Goal: Obtain resource: Obtain resource

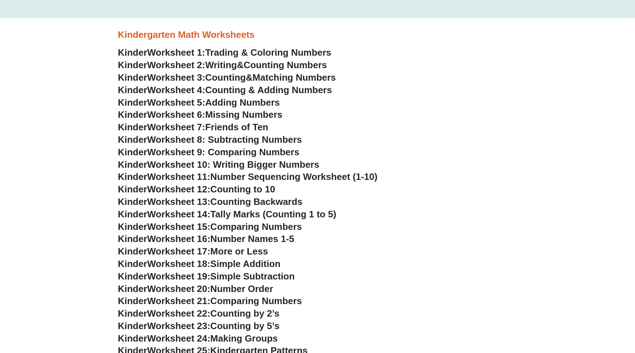
scroll to position [268, 0]
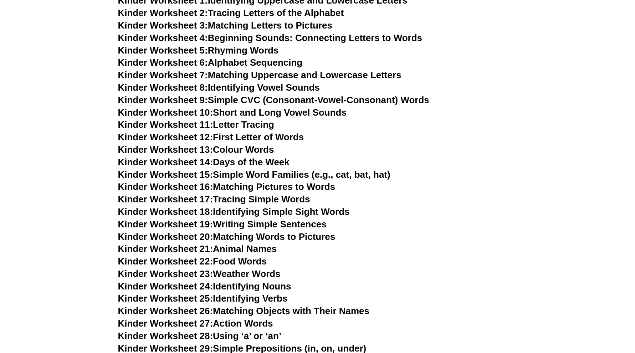
scroll to position [268, 0]
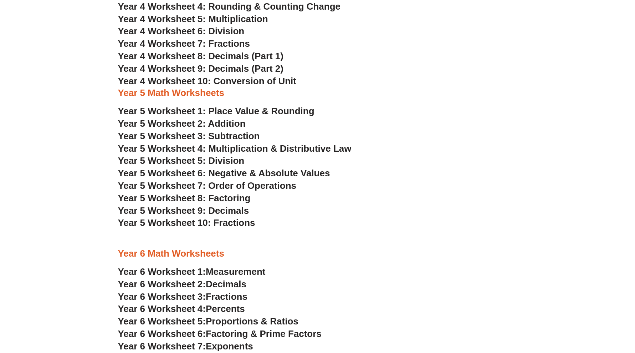
scroll to position [1249, 0]
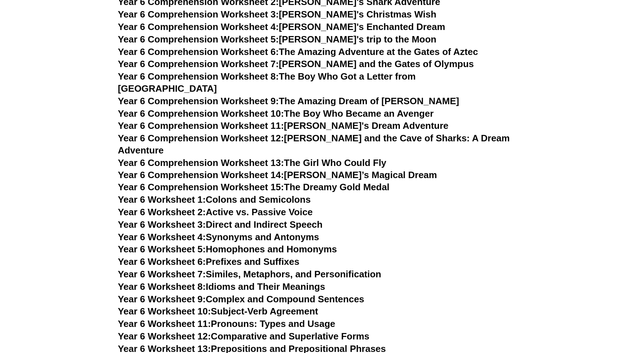
scroll to position [3656, 0]
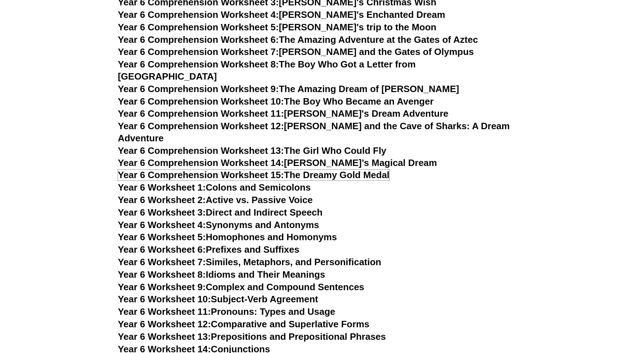
click at [318, 170] on link "Year 6 Comprehension Worksheet 15: The Dreamy Gold Medal" at bounding box center [254, 175] width 272 height 11
click at [494, 182] on h3 "Year 6 Worksheet 1: Colons and Semicolons" at bounding box center [318, 188] width 400 height 12
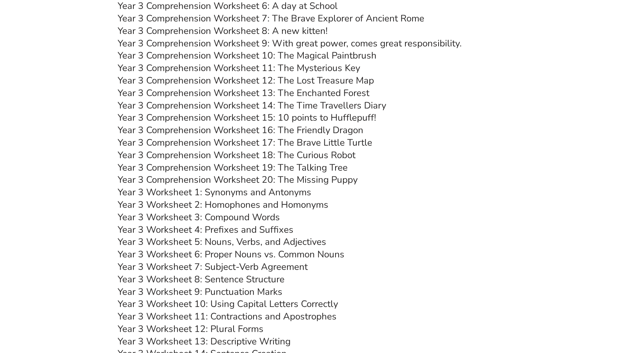
scroll to position [2051, 0]
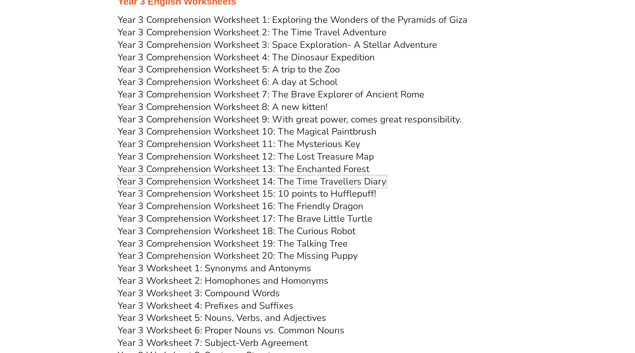
click at [329, 180] on link "Year 3 Comprehension Worksheet 14: The Time Travellers Diary" at bounding box center [252, 181] width 269 height 12
click at [194, 20] on link "Year 3 Comprehension Worksheet 1: Exploring the Wonders of the Pyramids of Giza" at bounding box center [293, 20] width 350 height 12
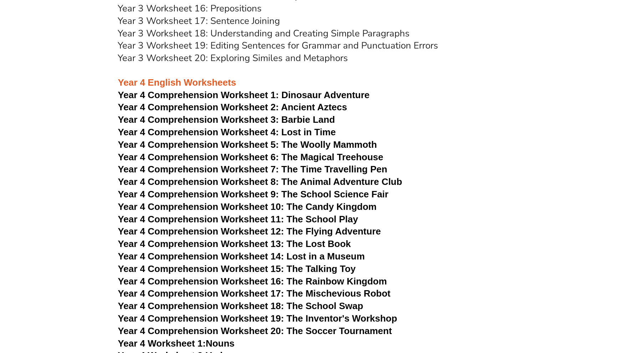
scroll to position [2542, 0]
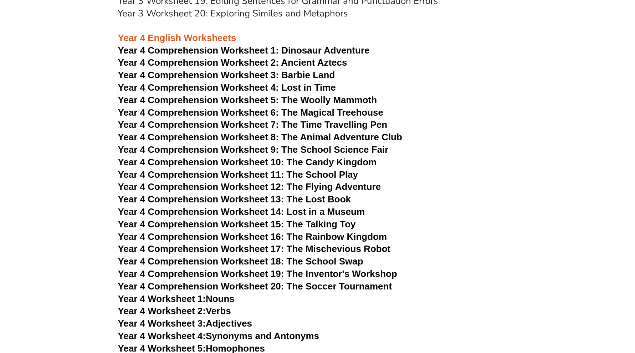
click at [270, 85] on span "Year 4 Comprehension Worksheet 4: Lost in Time" at bounding box center [227, 87] width 218 height 11
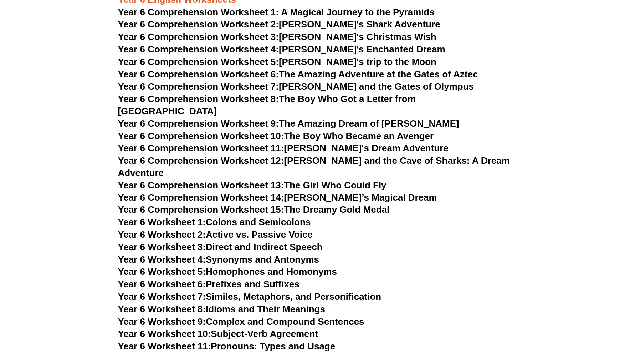
scroll to position [3612, 0]
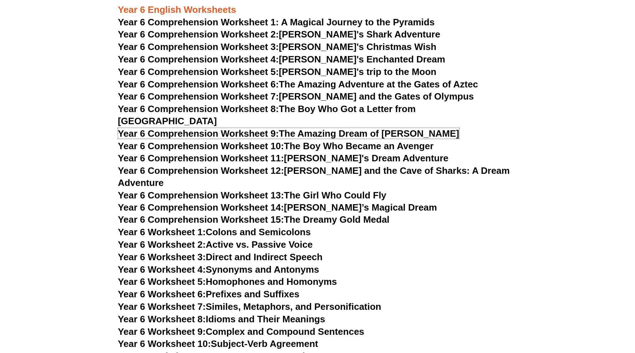
click at [371, 128] on link "Year 6 Comprehension Worksheet 9: The Amazing Dream of Oliver" at bounding box center [288, 133] width 341 height 11
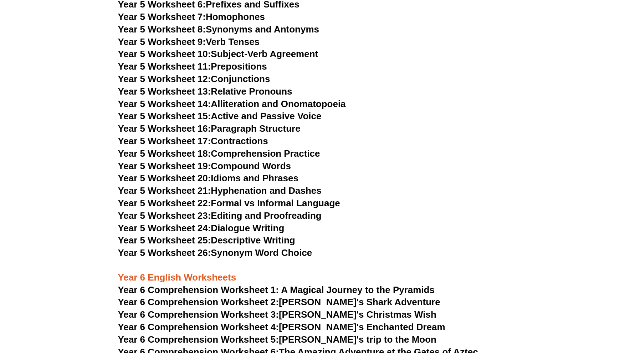
click at [553, 44] on section "Year 3 English Worksheets Year 3 Comprehension Worksheet 1: Exploring the Wonde…" at bounding box center [317, 165] width 635 height 2969
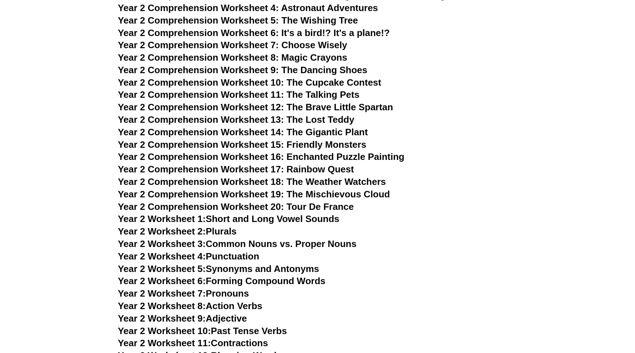
scroll to position [1516, 0]
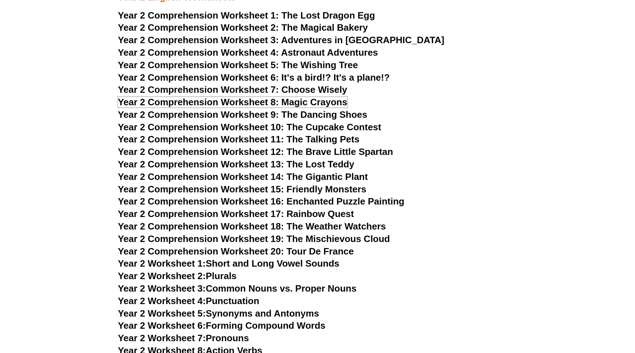
click at [326, 100] on span "Year 2 Comprehension Worksheet 8: Magic Crayons" at bounding box center [233, 102] width 230 height 11
drag, startPoint x: 582, startPoint y: 31, endPoint x: 565, endPoint y: 21, distance: 19.8
